Goal: Information Seeking & Learning: Learn about a topic

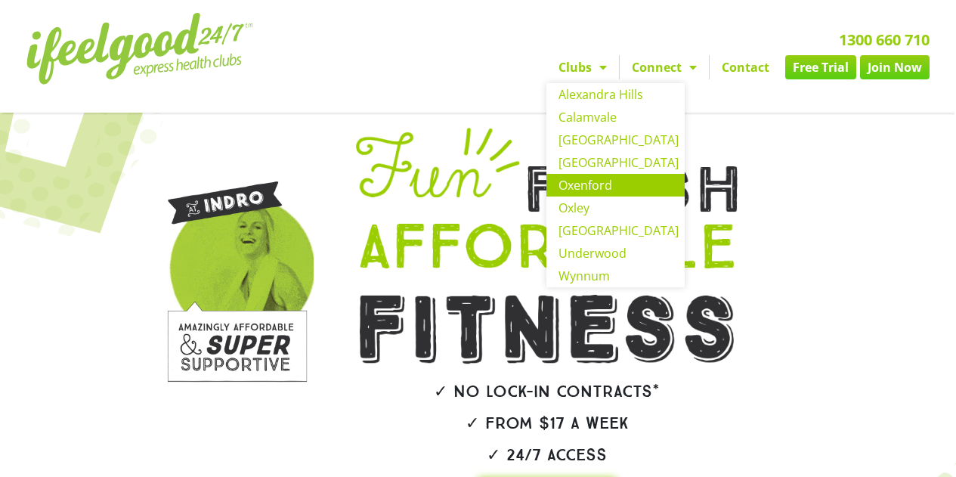
click at [597, 186] on link "Oxenford" at bounding box center [615, 185] width 138 height 23
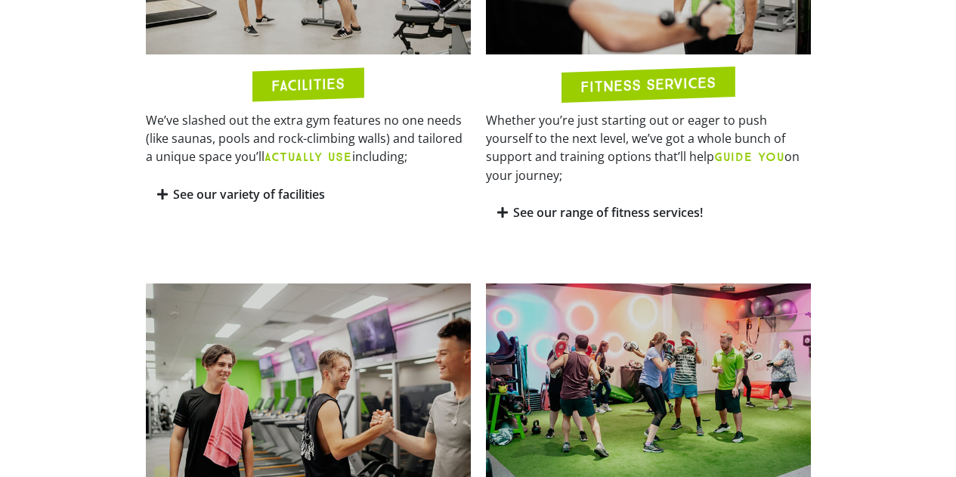
scroll to position [907, 0]
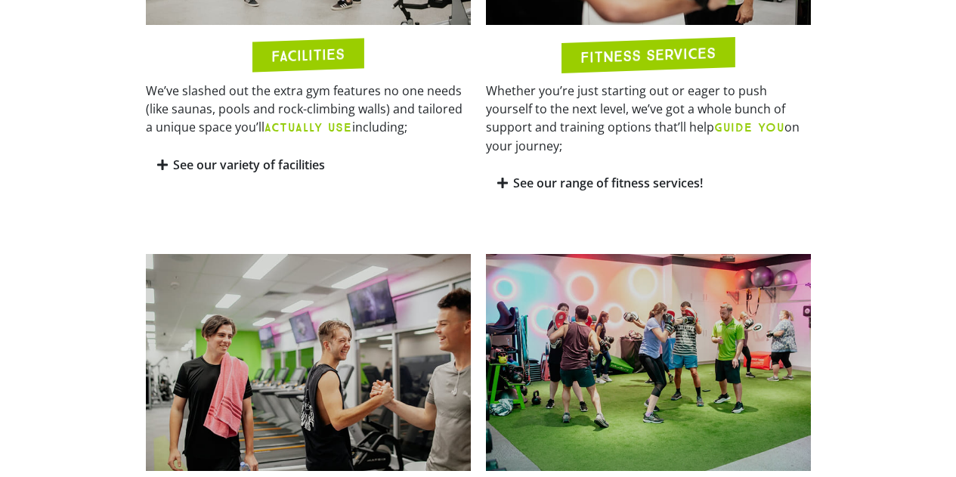
click at [261, 161] on link "See our variety of facilities" at bounding box center [249, 164] width 152 height 17
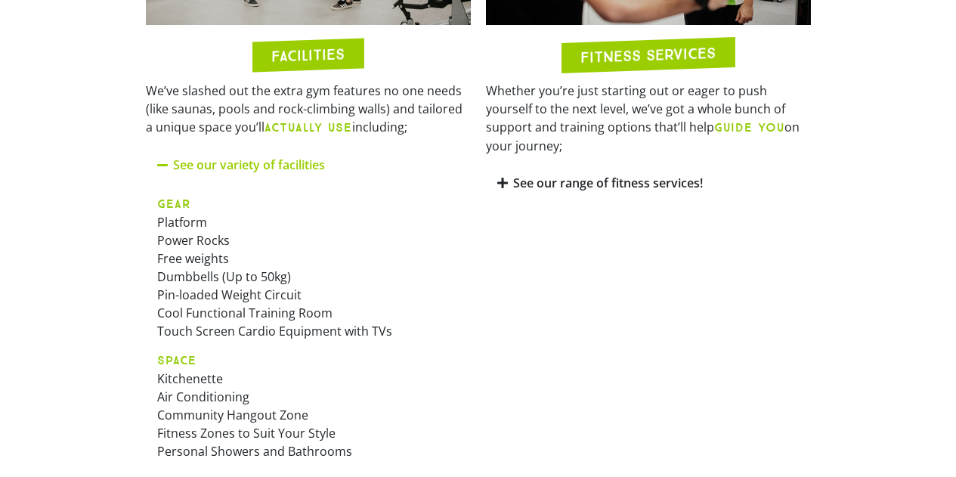
scroll to position [831, 0]
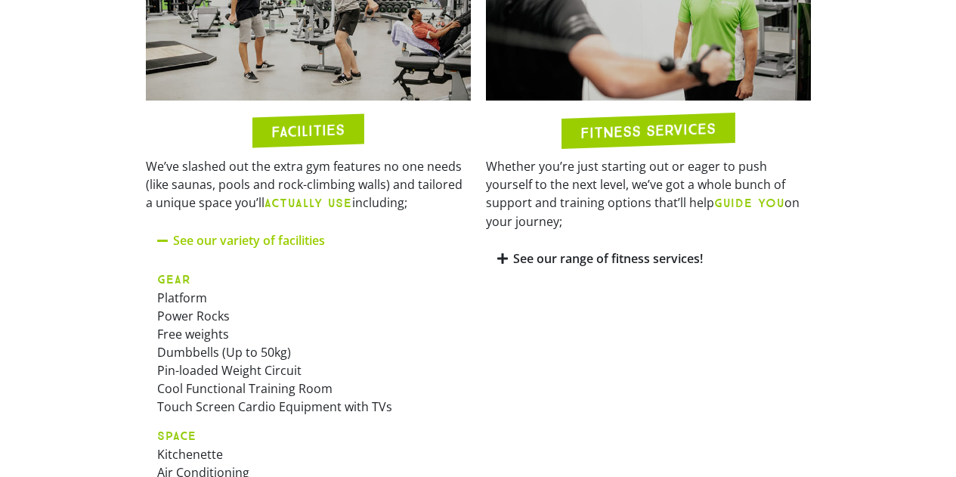
click at [242, 236] on link "See our variety of facilities" at bounding box center [249, 240] width 152 height 17
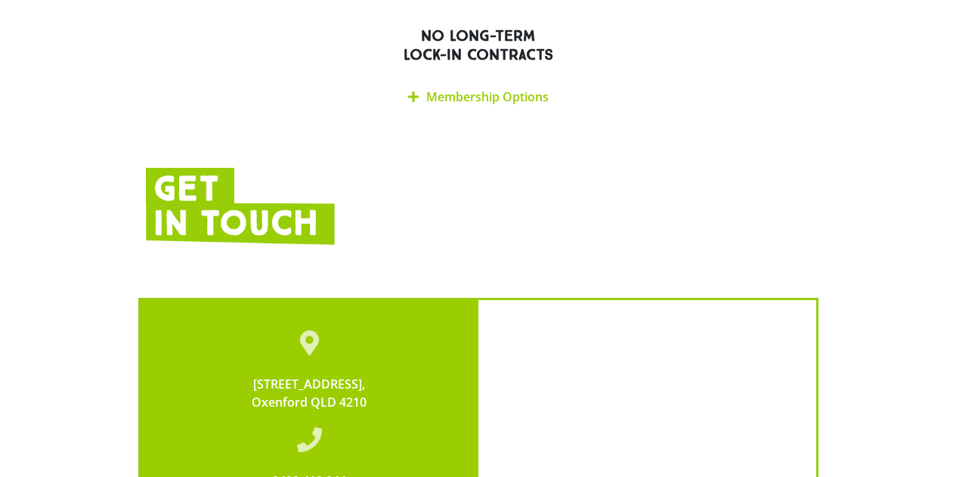
scroll to position [2872, 0]
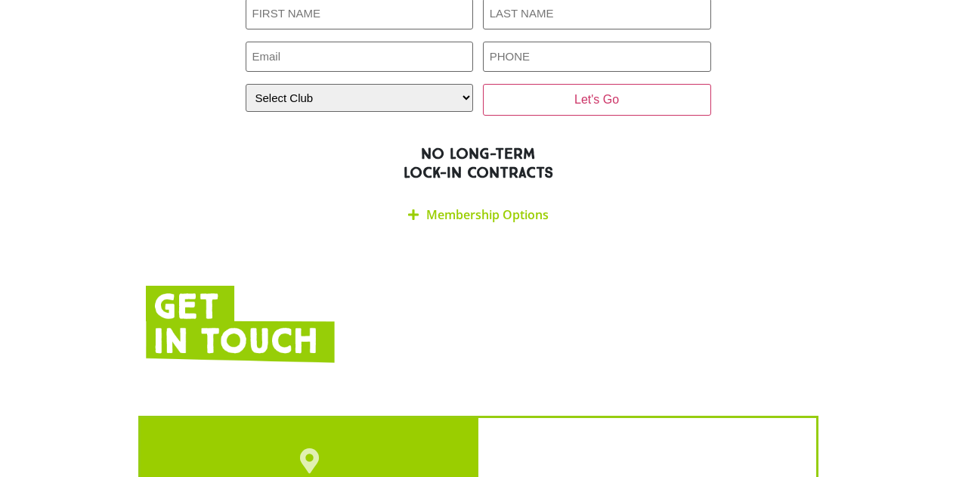
click at [495, 206] on link "Membership Options" at bounding box center [487, 214] width 122 height 17
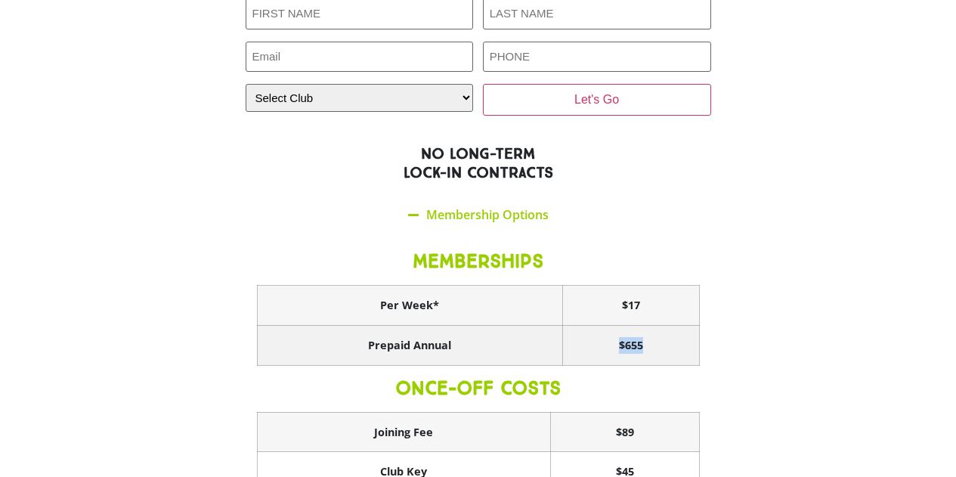
drag, startPoint x: 667, startPoint y: 302, endPoint x: 594, endPoint y: 312, distance: 74.0
click at [594, 325] on th "$655" at bounding box center [630, 345] width 137 height 40
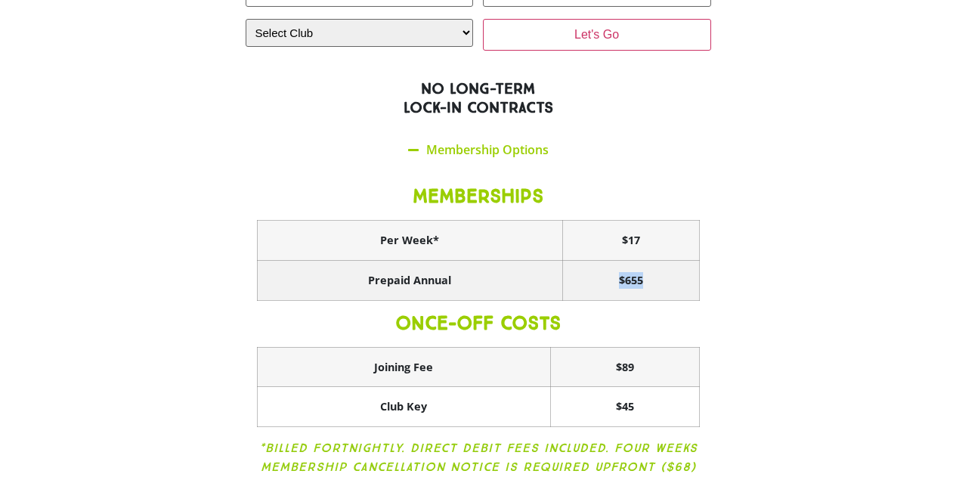
scroll to position [3023, 0]
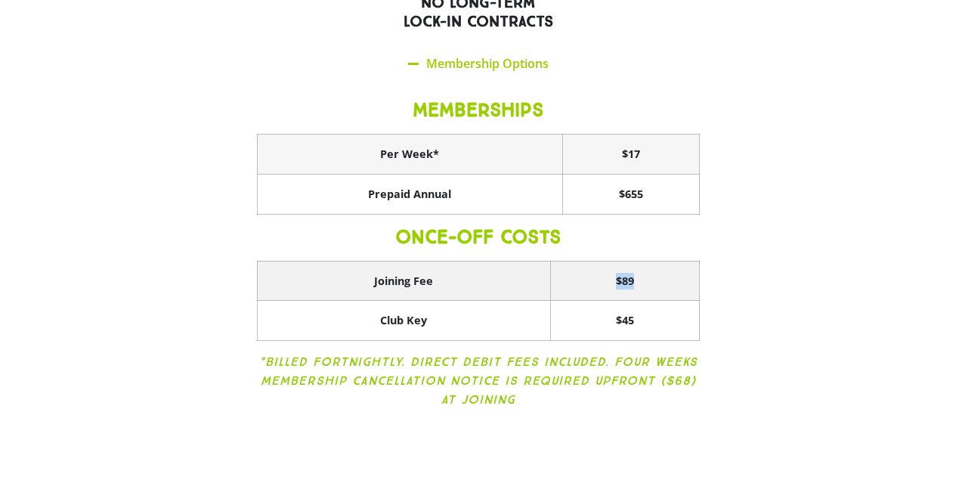
drag, startPoint x: 639, startPoint y: 228, endPoint x: 589, endPoint y: 241, distance: 51.5
click at [589, 261] on th "$89" at bounding box center [625, 281] width 148 height 40
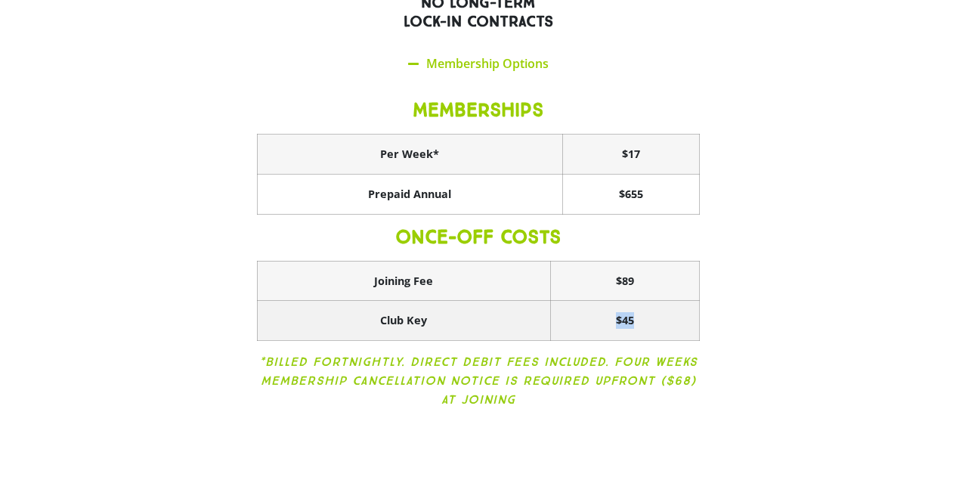
drag, startPoint x: 650, startPoint y: 275, endPoint x: 575, endPoint y: 282, distance: 75.1
click at [575, 301] on th "$45" at bounding box center [625, 321] width 148 height 40
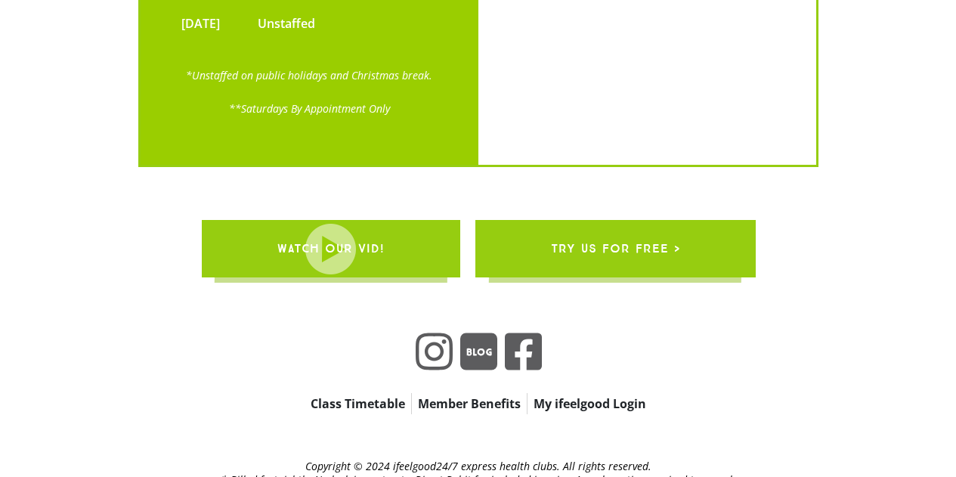
scroll to position [4182, 0]
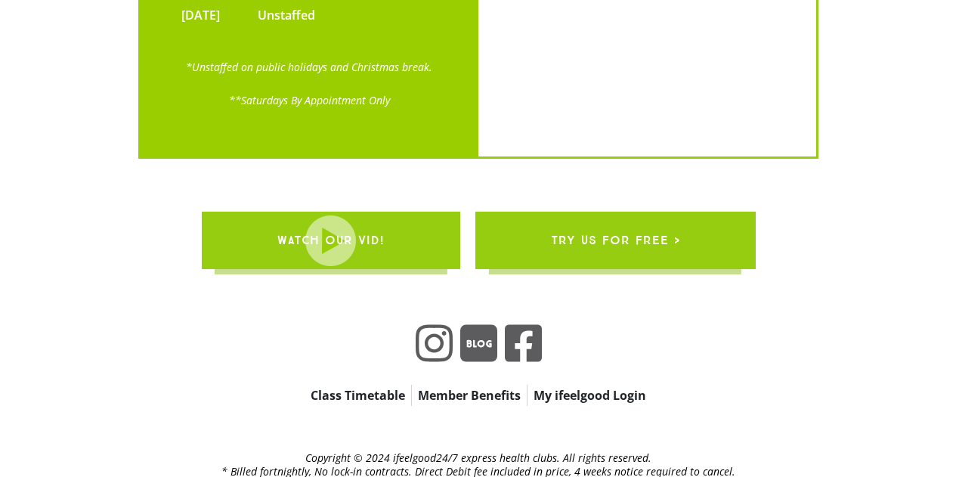
click at [490, 385] on link "Member Benefits" at bounding box center [469, 395] width 115 height 21
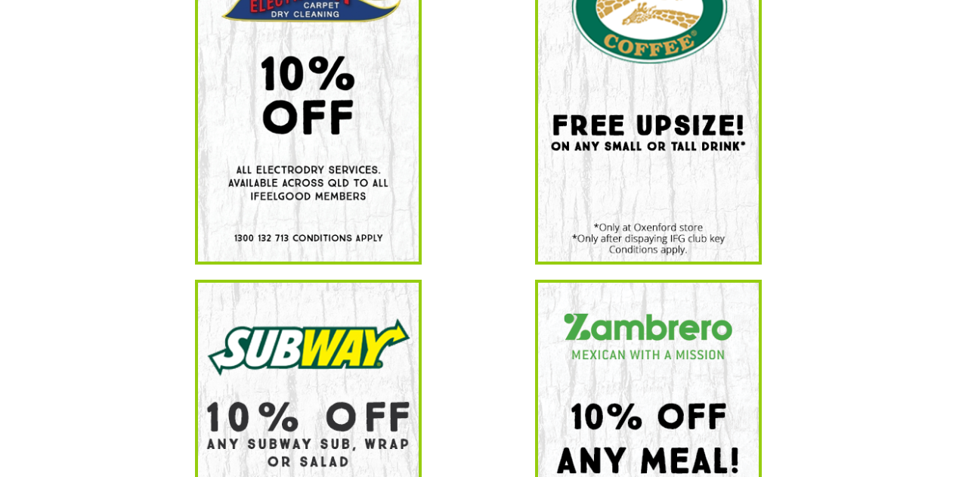
scroll to position [605, 0]
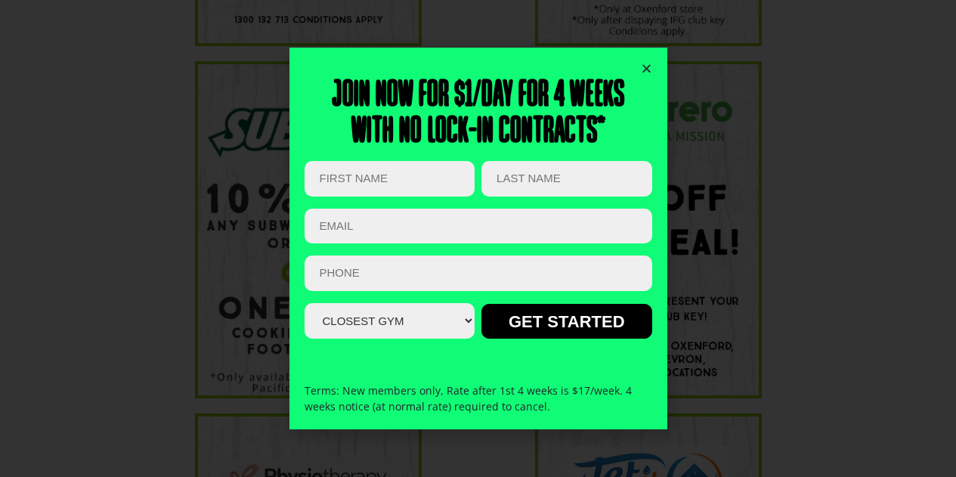
click at [651, 71] on icon "Close" at bounding box center [646, 68] width 11 height 11
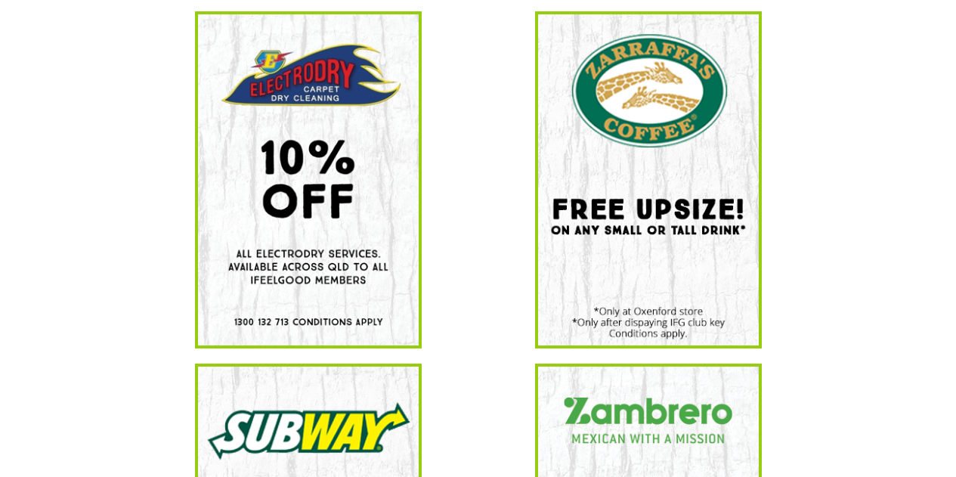
scroll to position [0, 0]
